Goal: Information Seeking & Learning: Learn about a topic

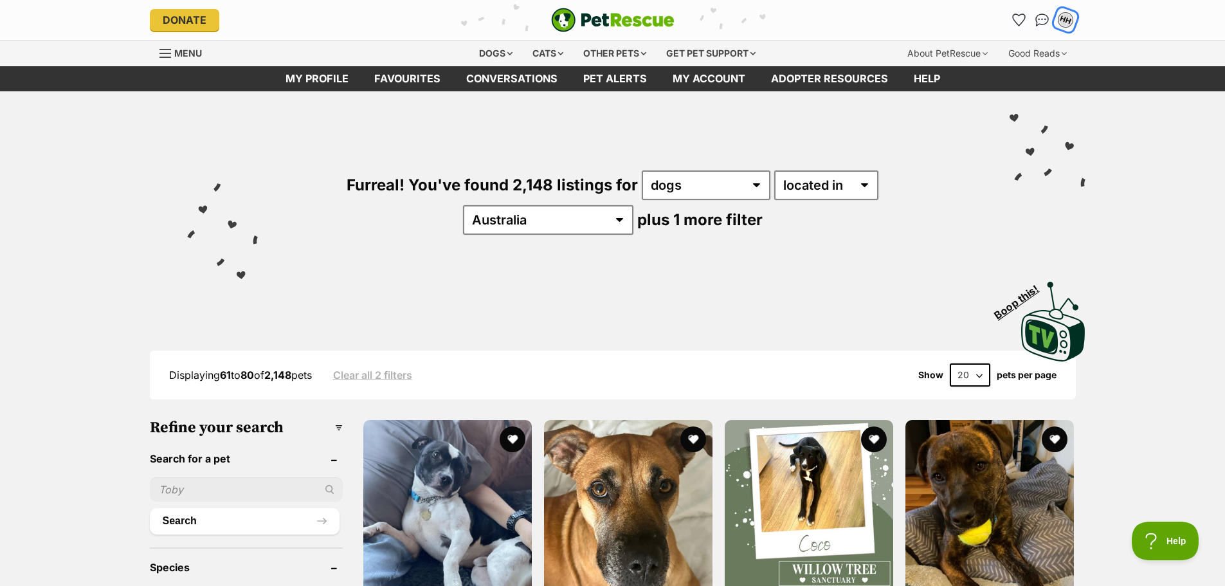
click at [1063, 17] on div "HH" at bounding box center [1065, 20] width 17 height 17
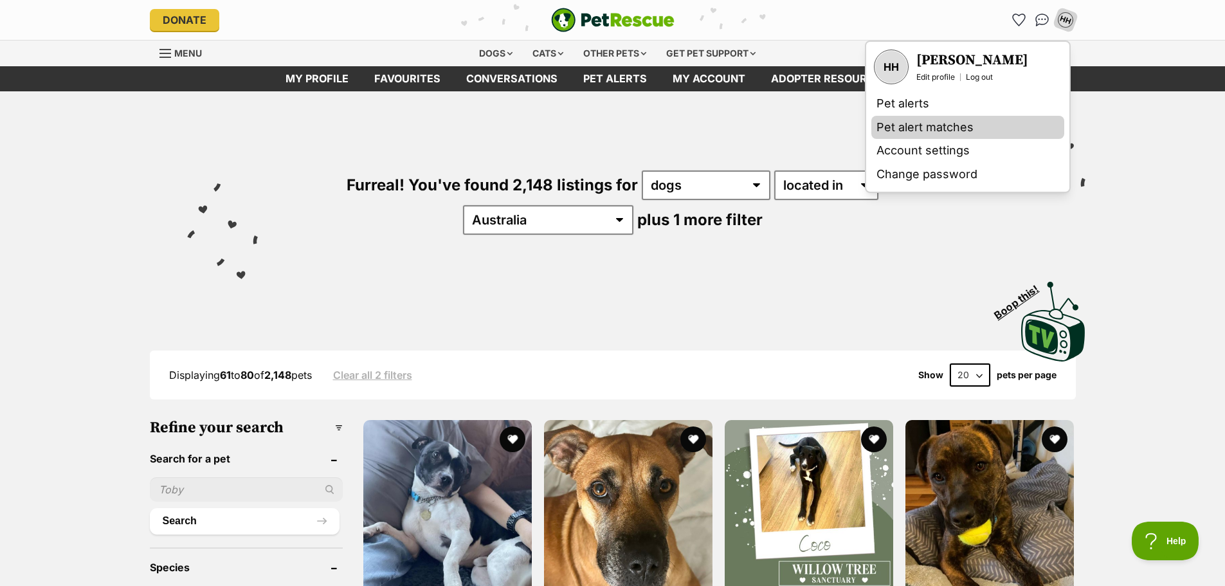
click at [905, 122] on link "Pet alert matches" at bounding box center [967, 128] width 193 height 24
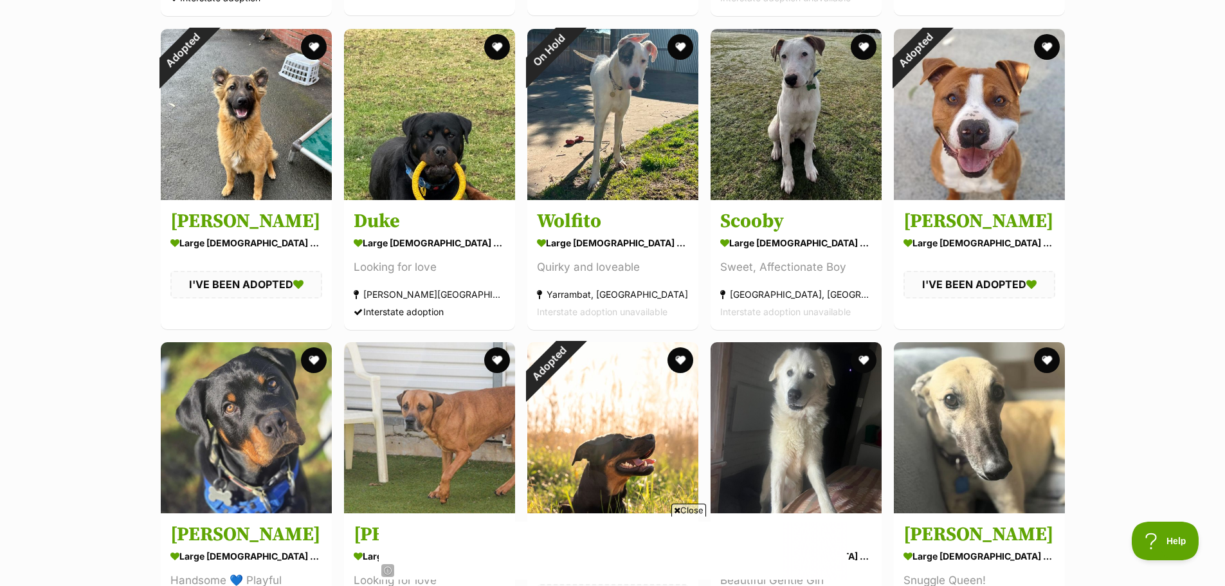
scroll to position [3600, 0]
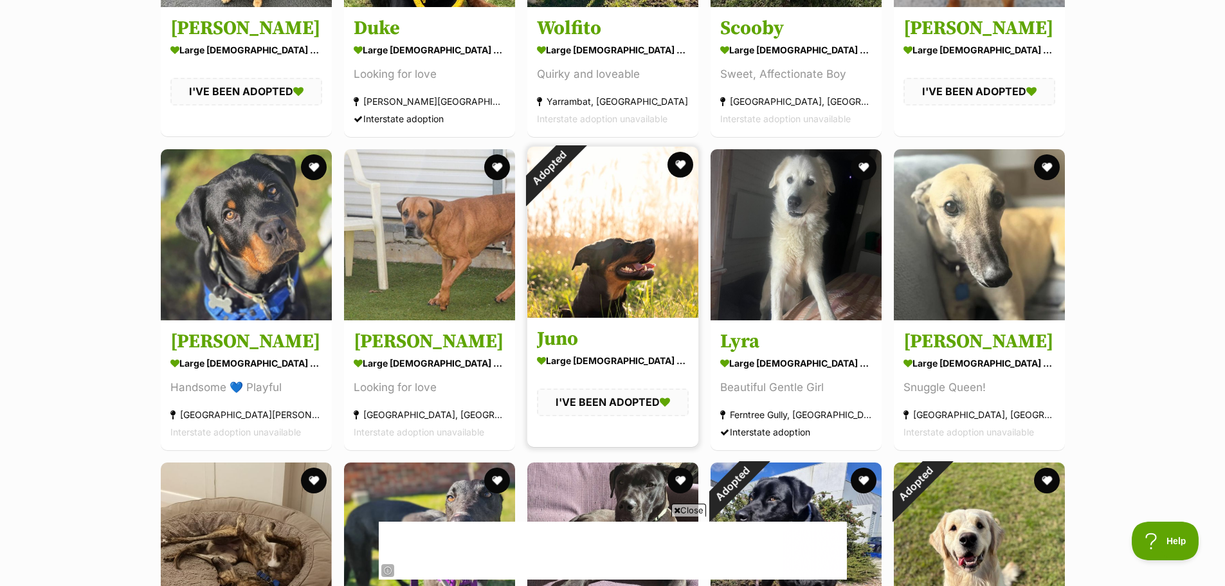
click at [597, 296] on img at bounding box center [612, 232] width 171 height 171
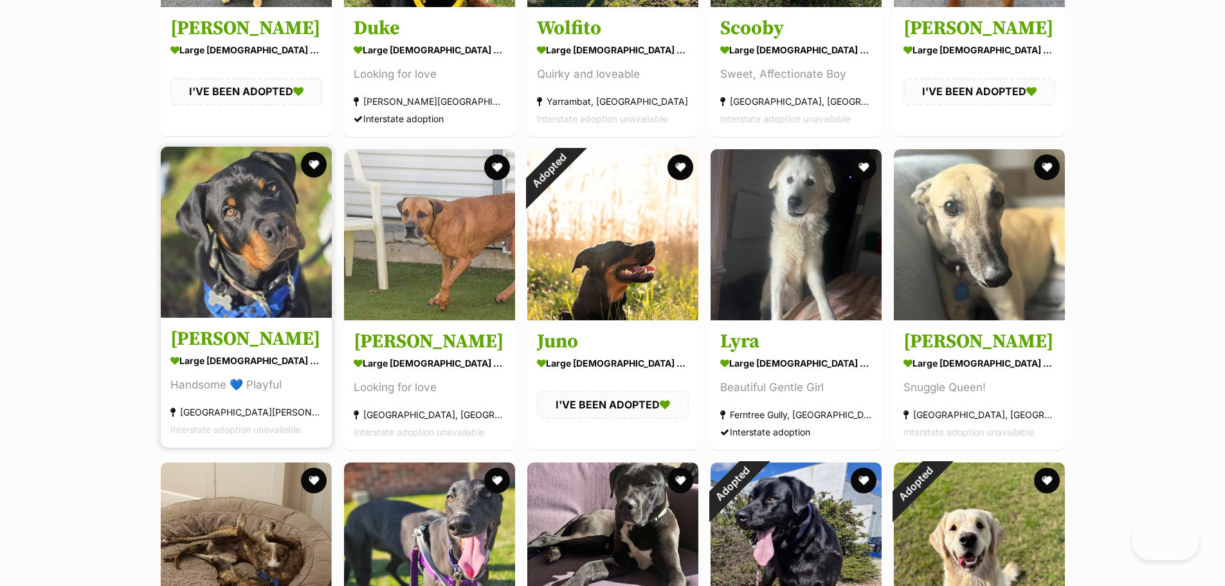
click at [267, 229] on img at bounding box center [246, 232] width 171 height 171
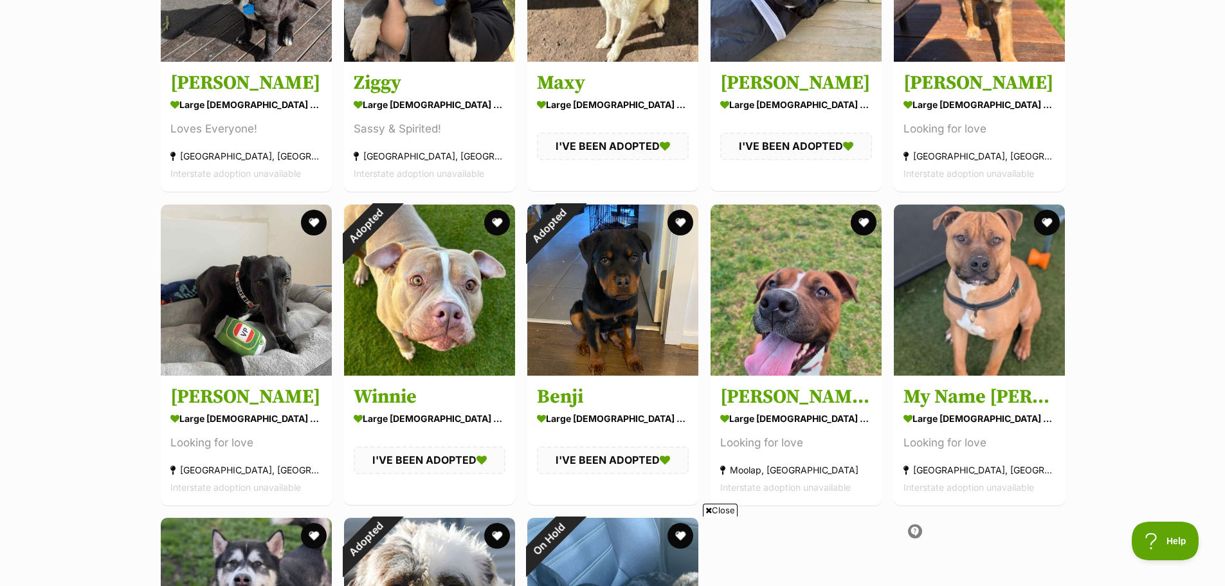
scroll to position [4822, 0]
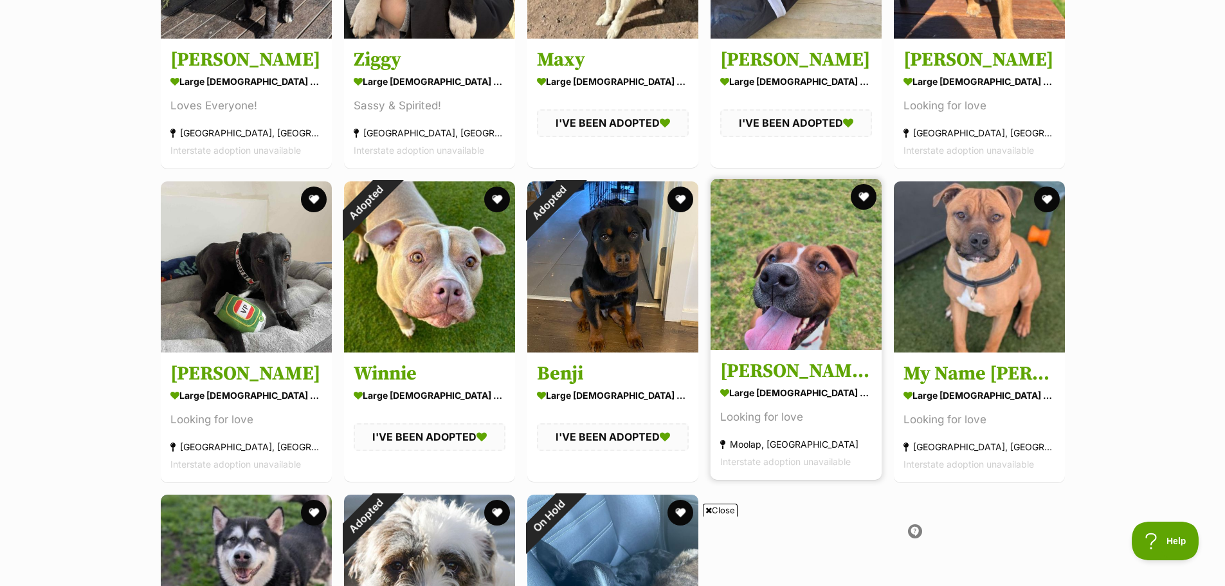
click at [791, 302] on img at bounding box center [795, 264] width 171 height 171
